Goal: Information Seeking & Learning: Learn about a topic

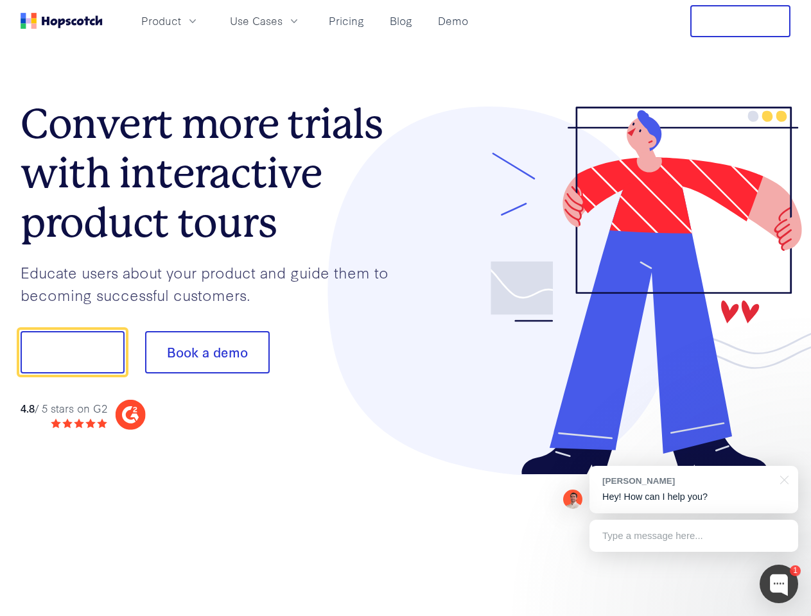
click at [406, 308] on div at bounding box center [598, 291] width 385 height 369
click at [181, 21] on span "Product" at bounding box center [161, 21] width 40 height 16
click at [282, 21] on span "Use Cases" at bounding box center [256, 21] width 53 height 16
click at [740, 21] on button "Free Trial" at bounding box center [740, 21] width 100 height 32
click at [72, 352] on button "Show me!" at bounding box center [73, 352] width 104 height 42
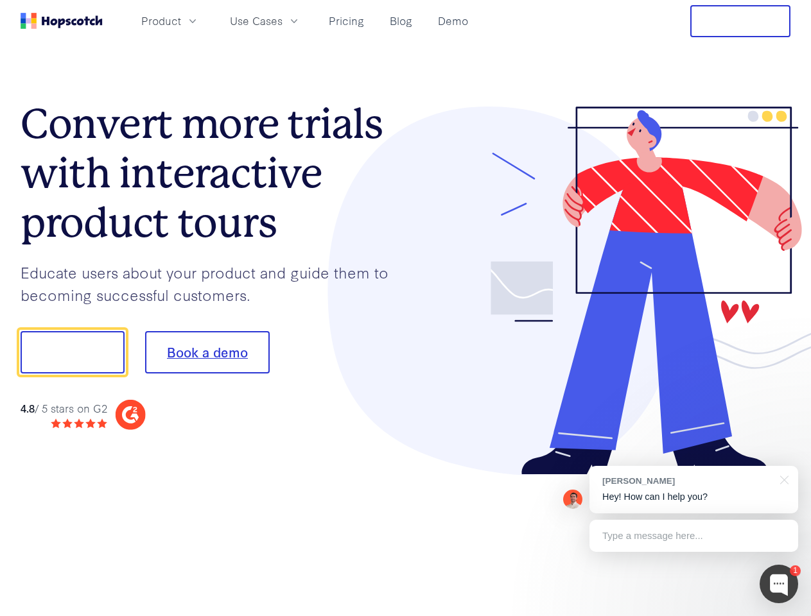
click at [207, 352] on button "Book a demo" at bounding box center [207, 352] width 125 height 42
click at [779, 584] on div at bounding box center [778, 584] width 39 height 39
click at [693, 490] on div "[PERSON_NAME] Hey! How can I help you?" at bounding box center [693, 489] width 209 height 47
click at [782, 479] on div at bounding box center [677, 351] width 241 height 428
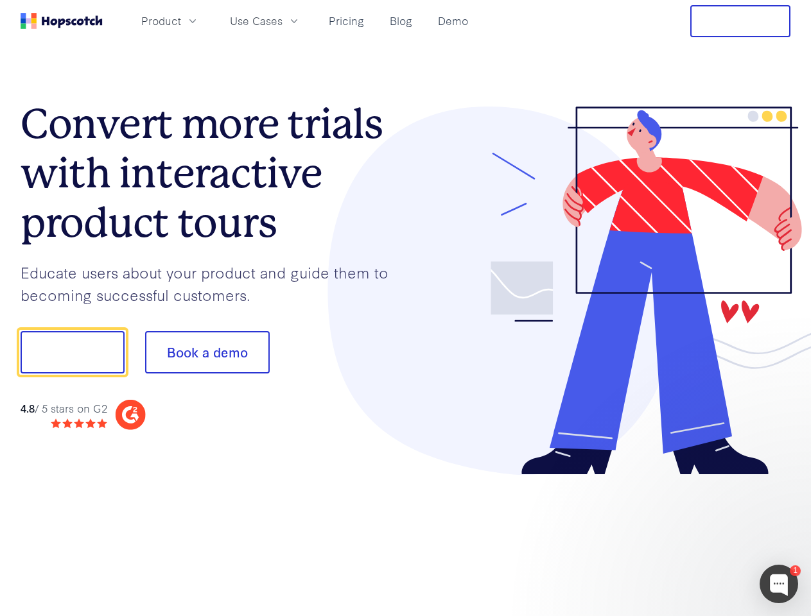
click at [693, 536] on div at bounding box center [677, 437] width 241 height 256
